Goal: Feedback & Contribution: Submit feedback/report problem

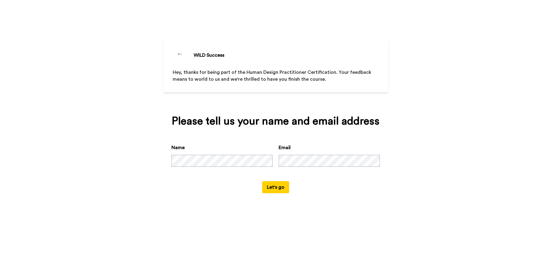
click at [283, 186] on button "Let's go" at bounding box center [275, 187] width 27 height 12
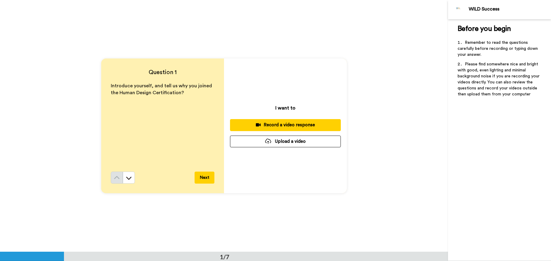
click at [288, 125] on div "Record a video response" at bounding box center [285, 125] width 101 height 6
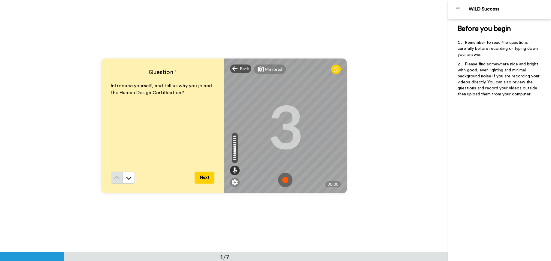
click at [282, 179] on img at bounding box center [285, 180] width 14 height 14
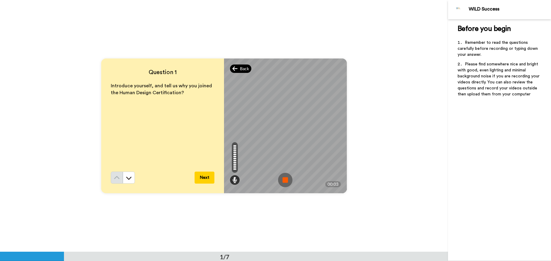
click at [241, 70] on span "Back" at bounding box center [244, 69] width 9 height 6
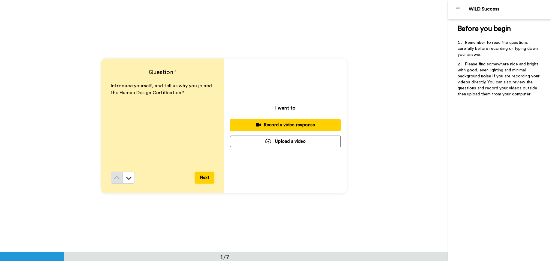
click at [289, 124] on div "Record a video response" at bounding box center [285, 125] width 101 height 6
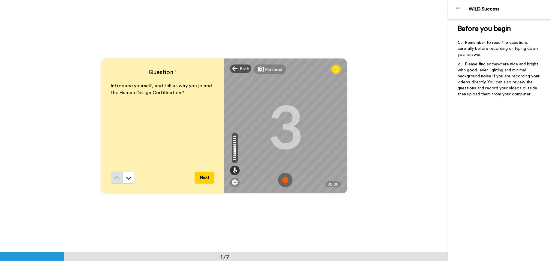
click at [282, 178] on img at bounding box center [285, 180] width 14 height 14
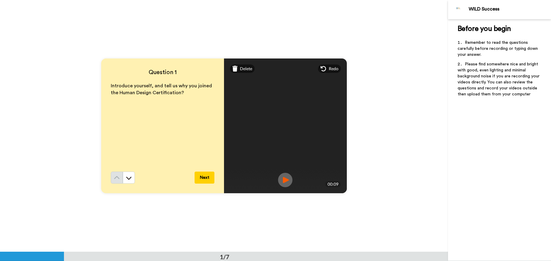
click at [282, 177] on img at bounding box center [285, 180] width 14 height 14
click at [329, 69] on span "Redo" at bounding box center [334, 69] width 10 height 6
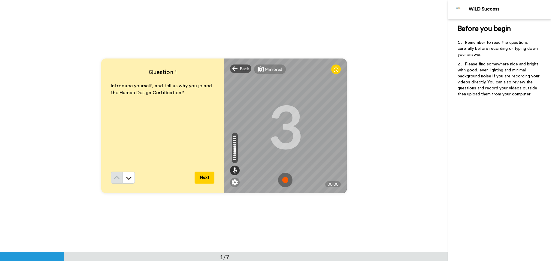
click at [283, 181] on img at bounding box center [285, 180] width 14 height 14
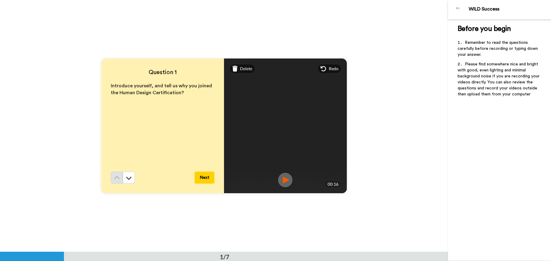
click at [282, 180] on img at bounding box center [285, 180] width 14 height 14
click at [207, 177] on button "Next" at bounding box center [204, 178] width 20 height 12
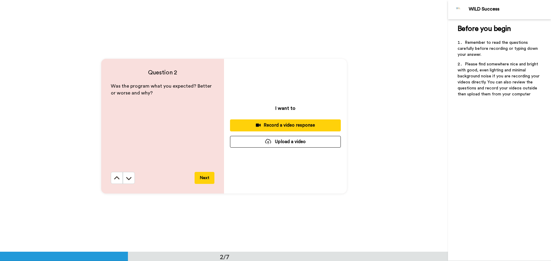
scroll to position [252, 0]
click at [285, 125] on div "Record a video response" at bounding box center [285, 125] width 101 height 6
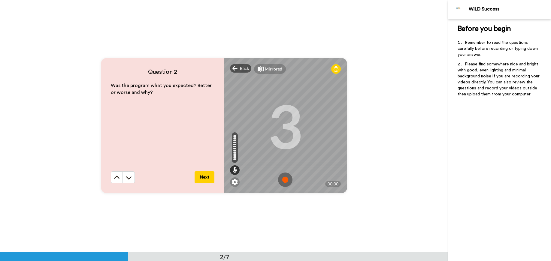
click at [285, 180] on img at bounding box center [285, 180] width 14 height 14
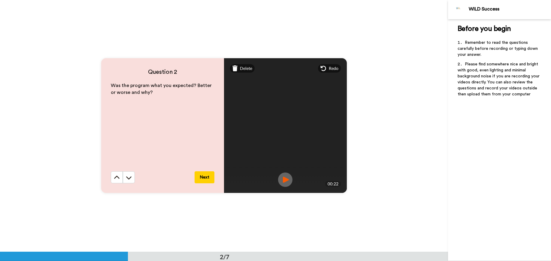
click at [285, 178] on img at bounding box center [285, 180] width 14 height 14
click at [200, 174] on button "Next" at bounding box center [204, 177] width 20 height 12
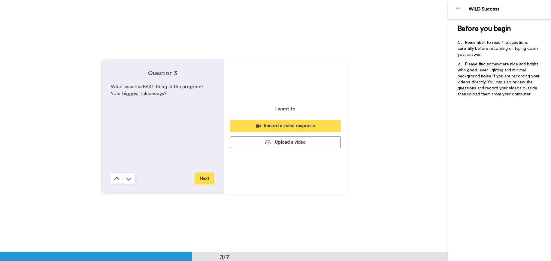
scroll to position [504, 0]
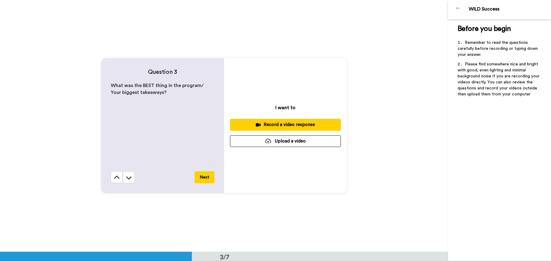
click at [299, 125] on div "Record a video response" at bounding box center [285, 125] width 101 height 6
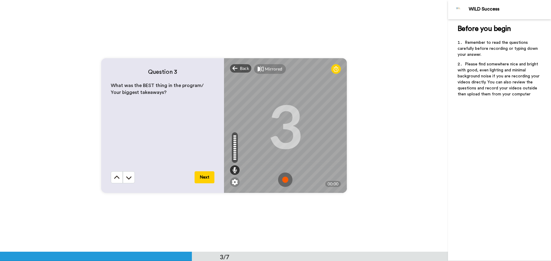
click at [285, 180] on img at bounding box center [285, 180] width 14 height 14
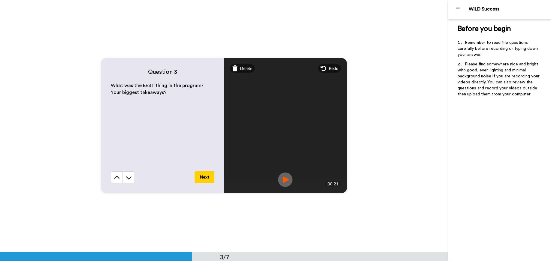
click at [285, 180] on img at bounding box center [285, 180] width 14 height 14
click at [202, 177] on button "Next" at bounding box center [204, 177] width 20 height 12
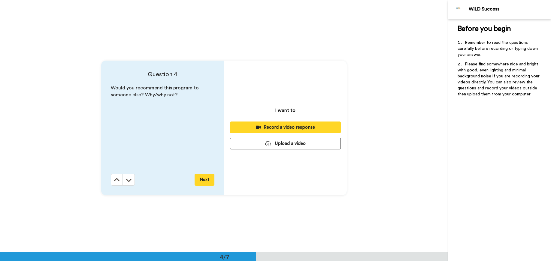
scroll to position [755, 0]
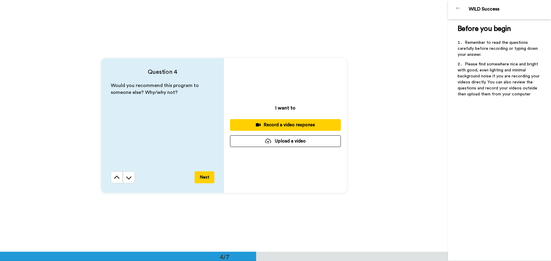
click at [294, 124] on div "Record a video response" at bounding box center [285, 125] width 101 height 6
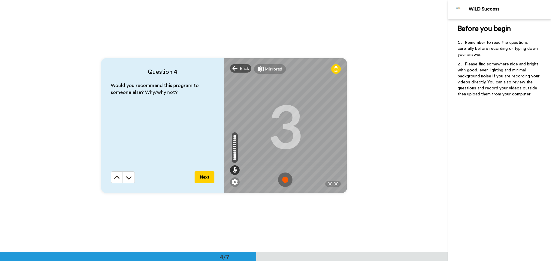
click at [285, 180] on img at bounding box center [285, 180] width 14 height 14
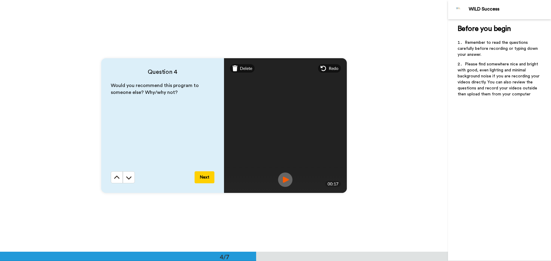
click at [285, 180] on img at bounding box center [285, 180] width 14 height 14
click at [208, 178] on button "Next" at bounding box center [204, 177] width 20 height 12
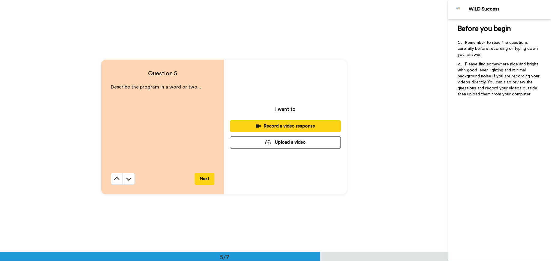
scroll to position [1007, 0]
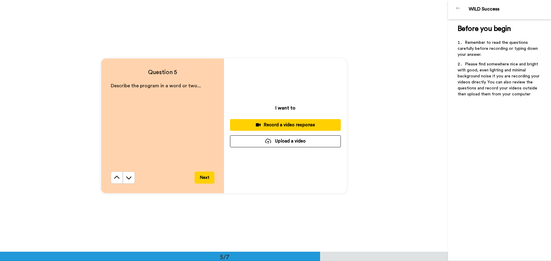
click at [278, 126] on div "Record a video response" at bounding box center [285, 125] width 101 height 6
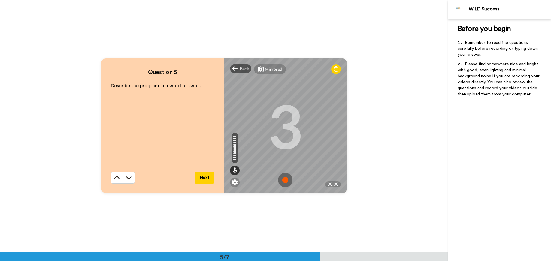
click at [284, 180] on img at bounding box center [285, 180] width 14 height 14
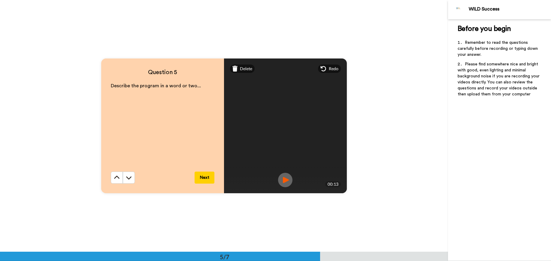
click at [284, 180] on img at bounding box center [285, 180] width 14 height 14
click at [329, 69] on span "Redo" at bounding box center [334, 69] width 10 height 6
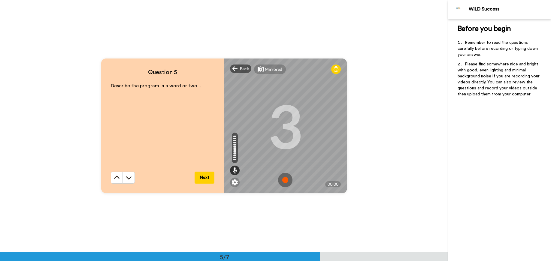
click at [283, 180] on img at bounding box center [285, 180] width 14 height 14
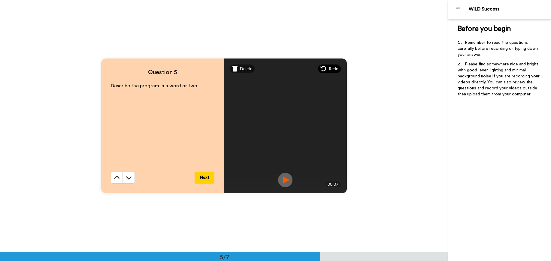
click at [332, 67] on span "Redo" at bounding box center [334, 69] width 10 height 6
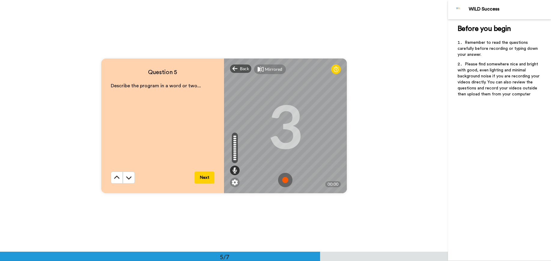
click at [283, 178] on img at bounding box center [285, 180] width 14 height 14
click at [284, 178] on img at bounding box center [285, 180] width 14 height 14
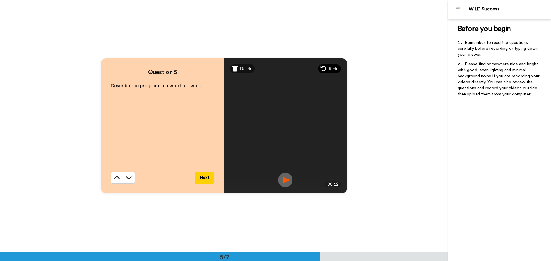
click at [330, 69] on span "Redo" at bounding box center [334, 69] width 10 height 6
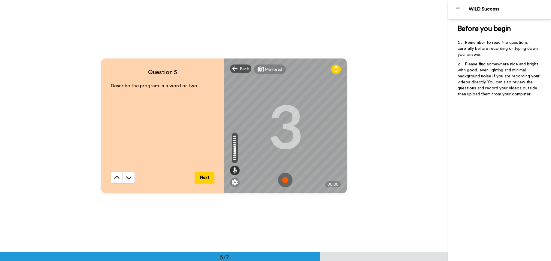
click at [283, 179] on img at bounding box center [285, 180] width 14 height 14
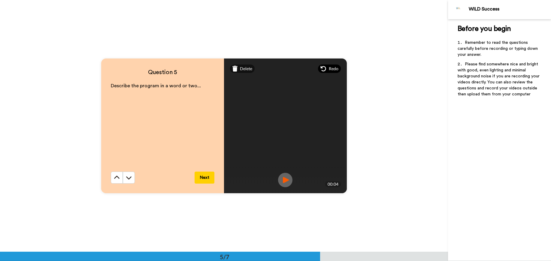
click at [334, 68] on span "Redo" at bounding box center [334, 69] width 10 height 6
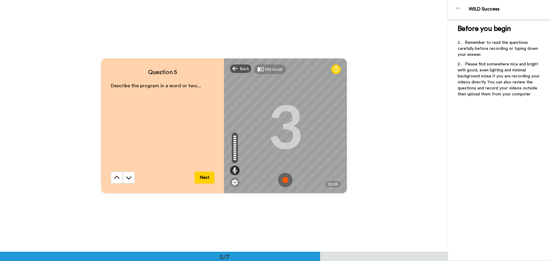
click at [281, 179] on img at bounding box center [285, 180] width 14 height 14
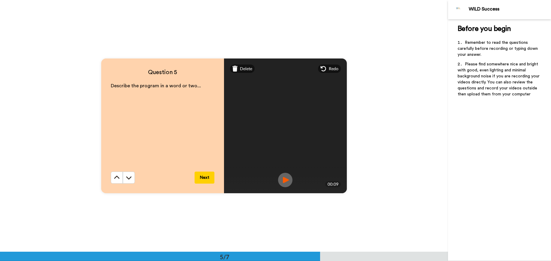
click at [205, 176] on button "Next" at bounding box center [204, 178] width 20 height 12
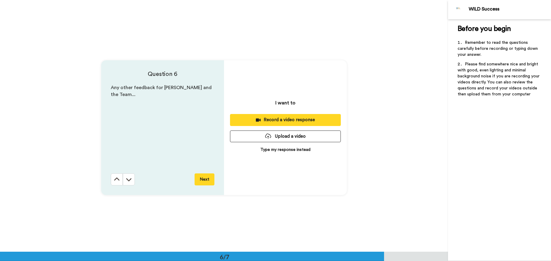
scroll to position [1259, 0]
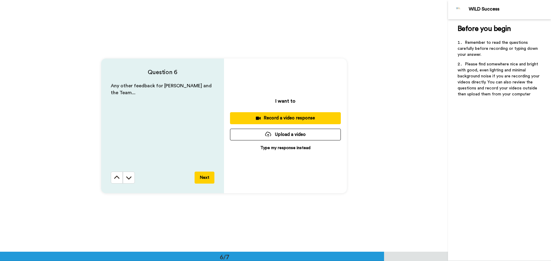
click at [275, 148] on p "Type my response instead" at bounding box center [285, 148] width 50 height 6
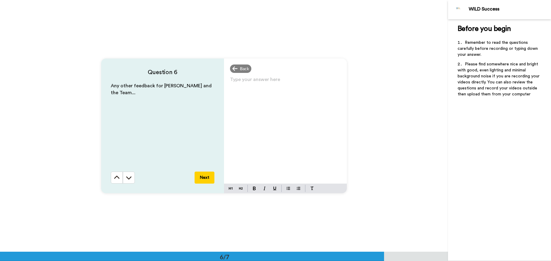
click at [236, 80] on p "Type your answer here ﻿" at bounding box center [285, 82] width 111 height 8
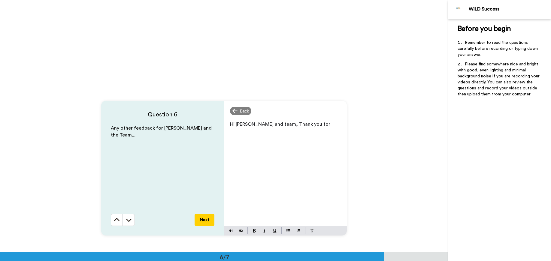
scroll to position [1205, 0]
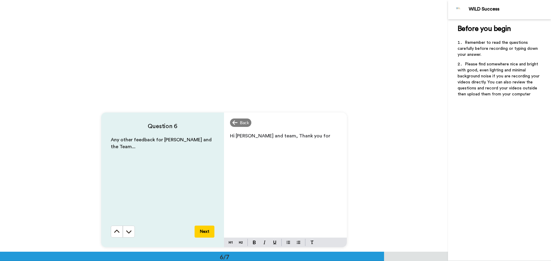
click at [309, 134] on p "Hi [PERSON_NAME] and team, Thank you for" at bounding box center [285, 136] width 111 height 8
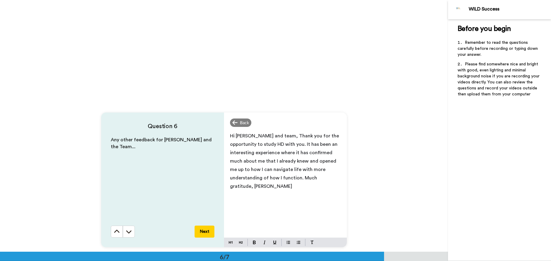
click at [274, 208] on div "Hi [PERSON_NAME] and team, Thank you for the opportunity to study HD with you. …" at bounding box center [285, 183] width 123 height 108
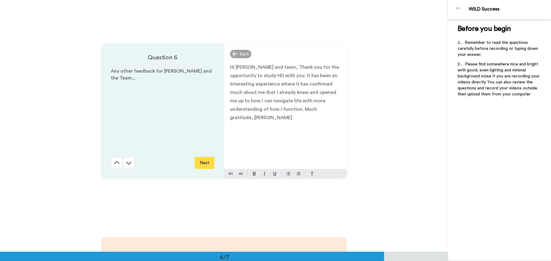
scroll to position [1265, 0]
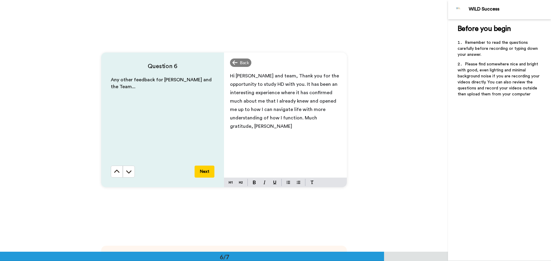
click at [207, 172] on button "Next" at bounding box center [204, 172] width 20 height 12
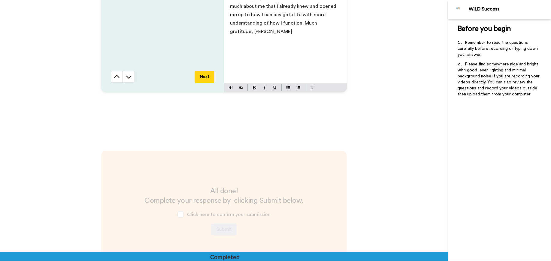
scroll to position [1415, 0]
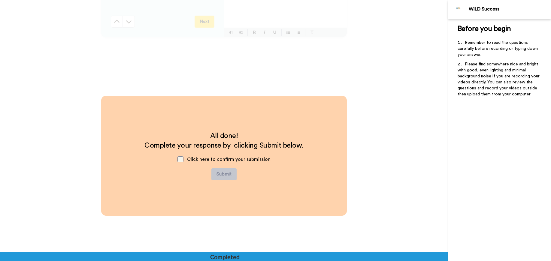
click at [181, 159] on span at bounding box center [180, 159] width 6 height 6
click at [224, 176] on button "Submit" at bounding box center [223, 174] width 25 height 12
